Goal: Information Seeking & Learning: Check status

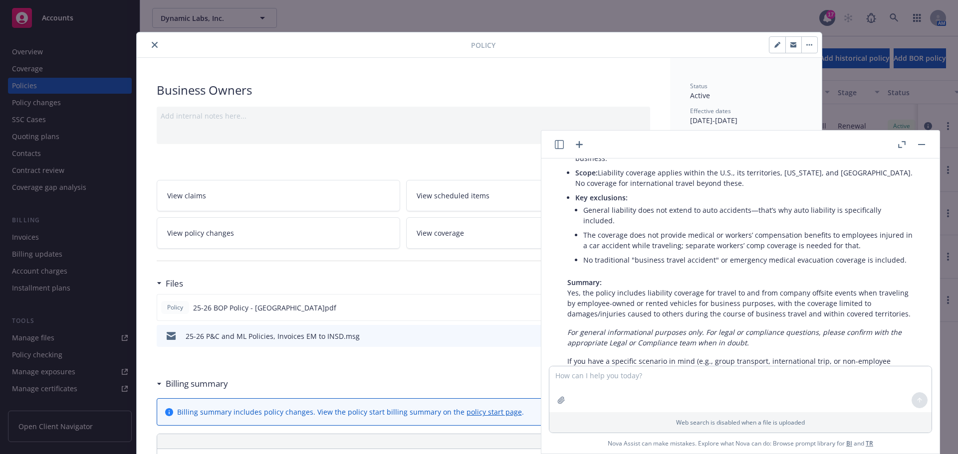
scroll to position [608, 0]
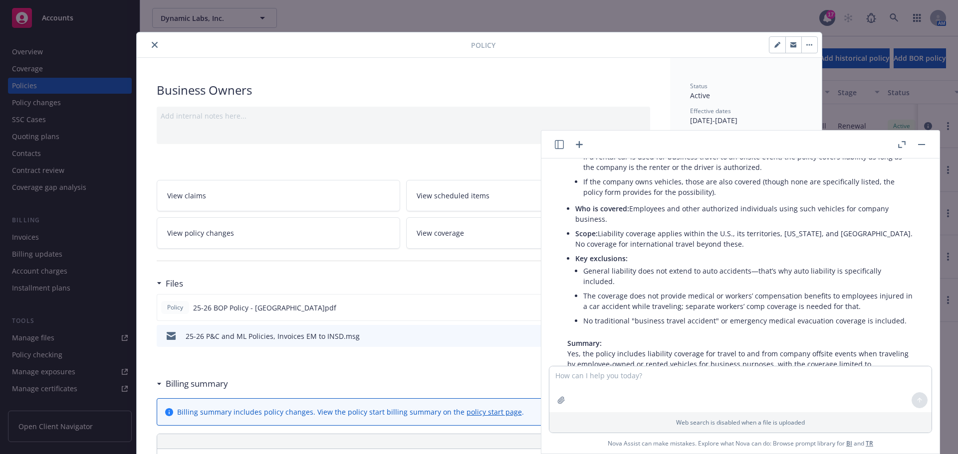
click at [923, 152] on header at bounding box center [740, 145] width 398 height 28
click at [923, 147] on button "button" at bounding box center [921, 145] width 12 height 12
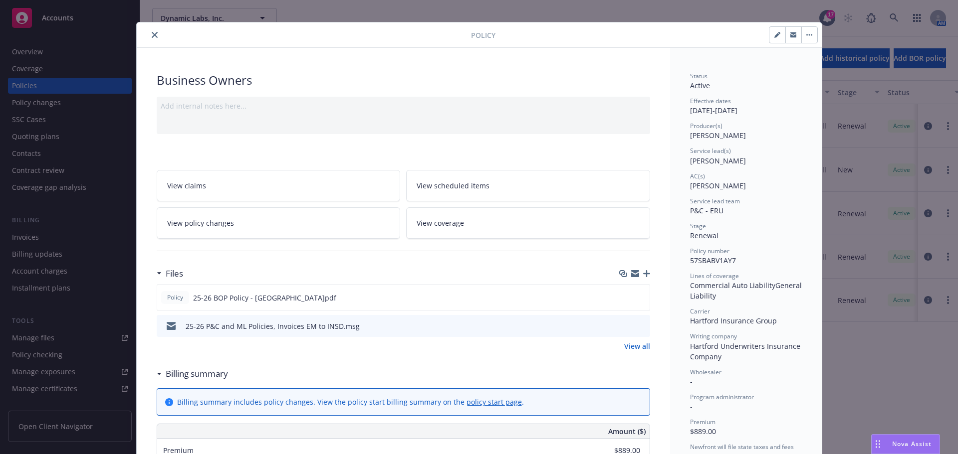
scroll to position [0, 0]
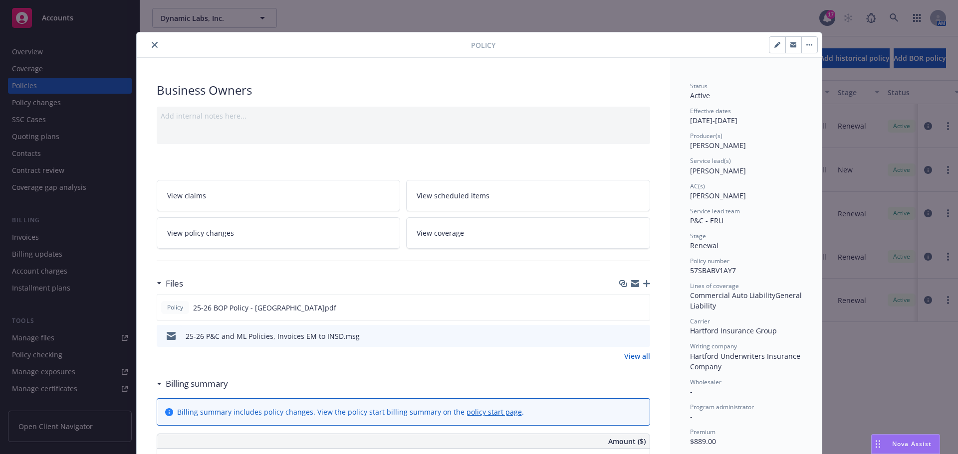
click at [152, 46] on icon "close" at bounding box center [155, 45] width 6 height 6
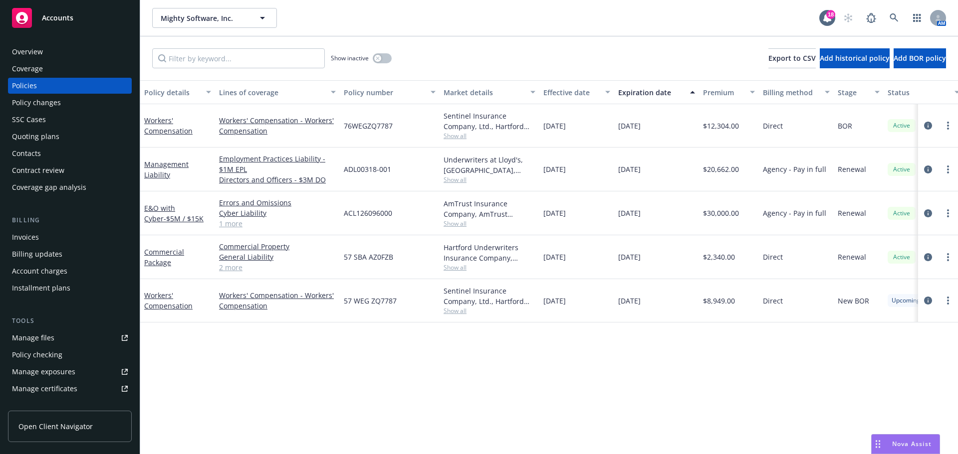
scroll to position [100, 0]
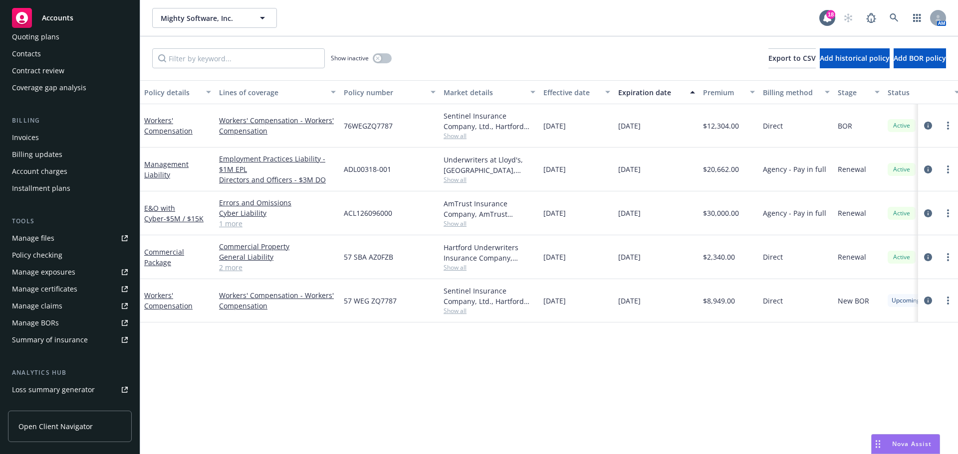
click at [62, 237] on link "Manage files" at bounding box center [70, 238] width 124 height 16
click at [157, 159] on div "Management Liability" at bounding box center [177, 169] width 67 height 21
click at [156, 162] on link "Management Liability" at bounding box center [166, 170] width 44 height 20
